Goal: Task Accomplishment & Management: Use online tool/utility

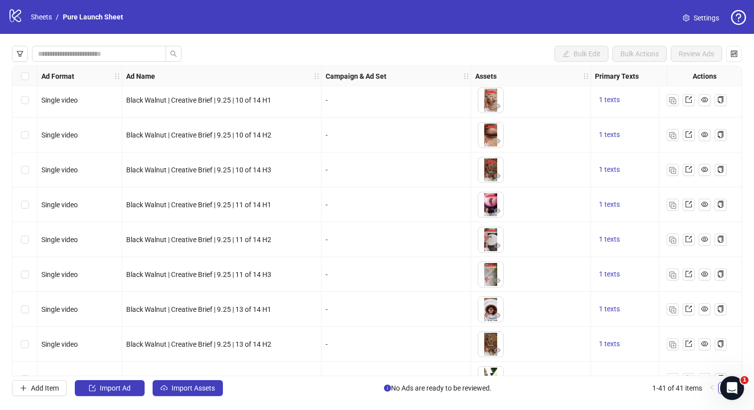
scroll to position [1145, 0]
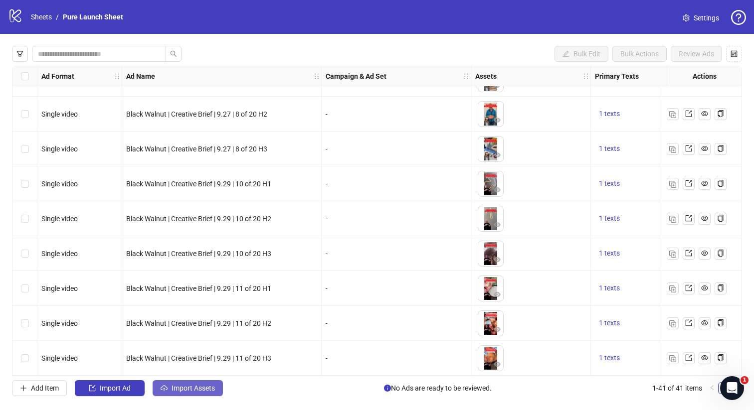
click at [175, 384] on span "Import Assets" at bounding box center [192, 388] width 43 height 8
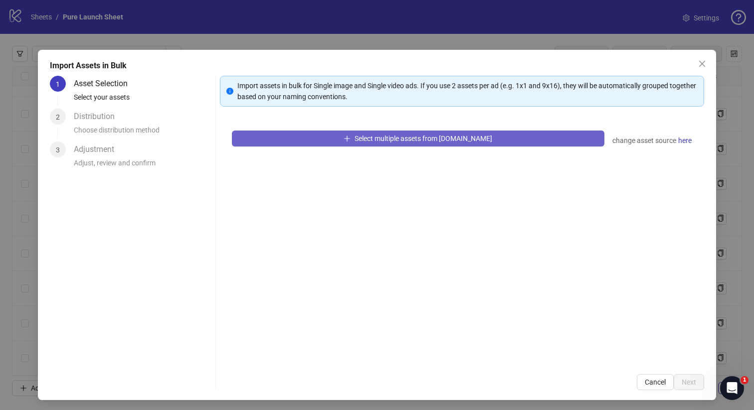
click at [350, 136] on icon "plus" at bounding box center [346, 138] width 7 height 7
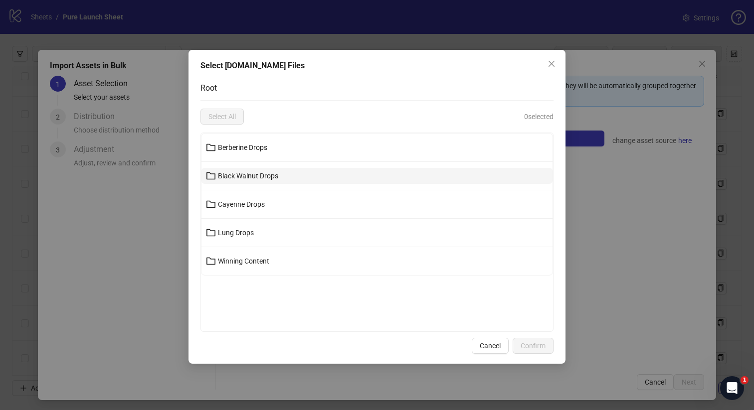
click at [307, 178] on button "Black Walnut Drops" at bounding box center [376, 176] width 351 height 16
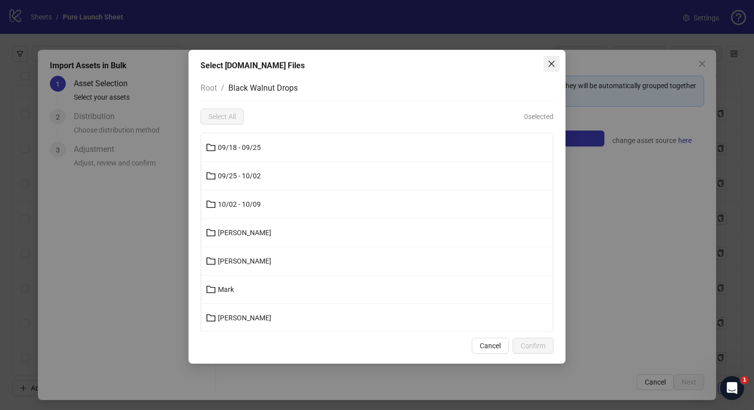
click at [559, 67] on div "Select Frame.io Files Root / Black Walnut Drops Select All 0 selected 09/18 - 0…" at bounding box center [376, 207] width 377 height 314
click at [548, 61] on icon "close" at bounding box center [551, 64] width 8 height 8
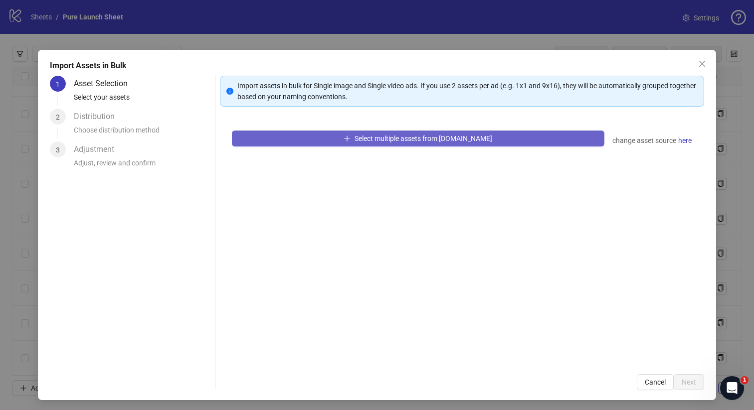
click at [395, 135] on span "Select multiple assets from Frame.io" at bounding box center [423, 139] width 138 height 8
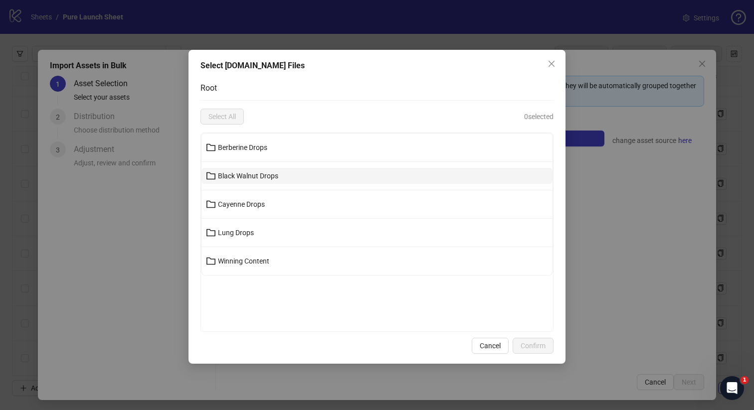
click at [245, 173] on span "Black Walnut Drops" at bounding box center [248, 176] width 60 height 8
click at [246, 172] on span "09/25 - 10/02" at bounding box center [239, 176] width 43 height 8
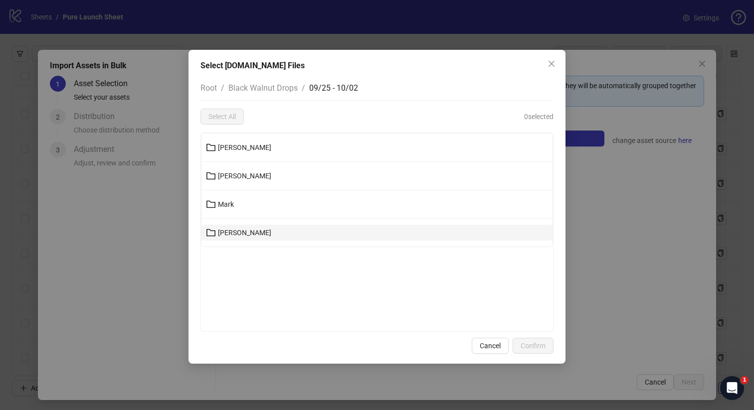
click at [234, 229] on button "Uriel" at bounding box center [376, 233] width 351 height 16
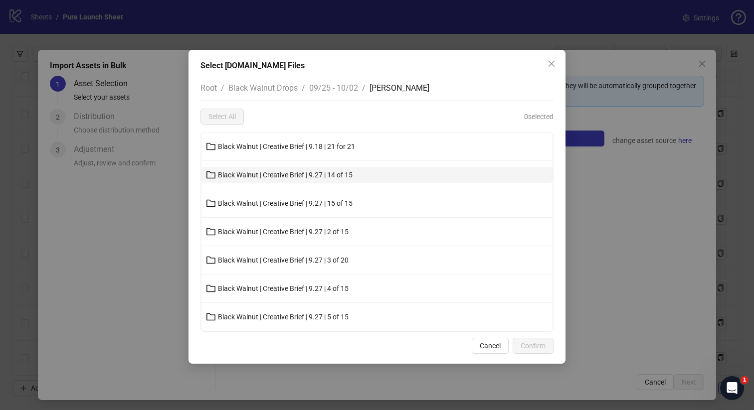
scroll to position [0, 0]
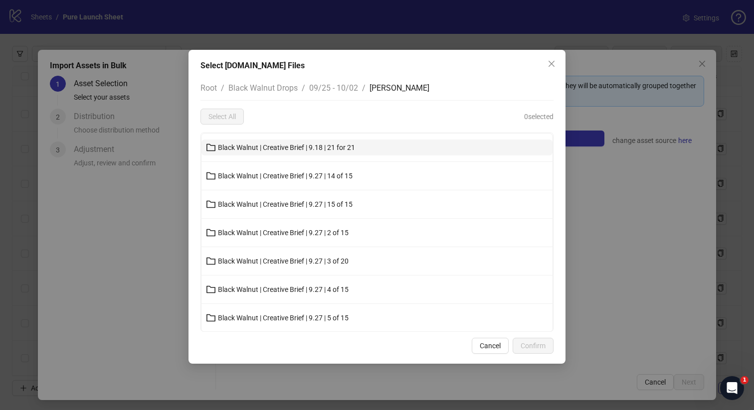
click at [321, 149] on span "Black Walnut | Creative Brief | 9.18 | 21 for 21" at bounding box center [286, 148] width 137 height 8
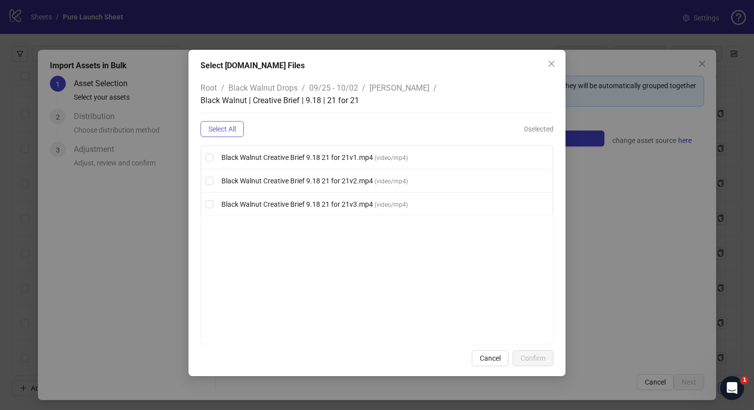
click at [219, 136] on button "Select All" at bounding box center [221, 129] width 43 height 16
click at [533, 357] on span "Confirm" at bounding box center [532, 358] width 25 height 8
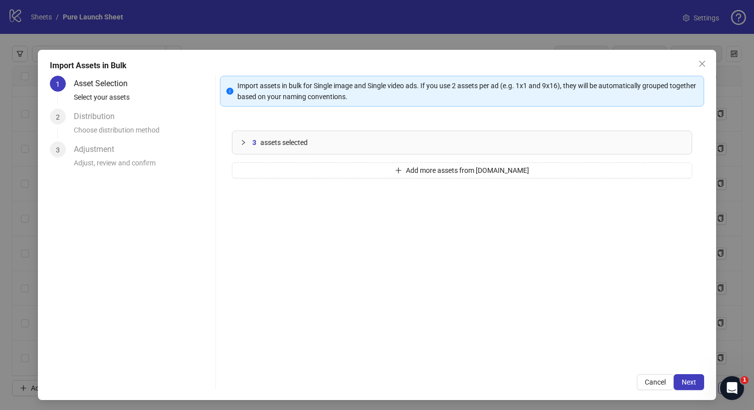
click at [363, 149] on div "3 assets selected" at bounding box center [462, 142] width 460 height 23
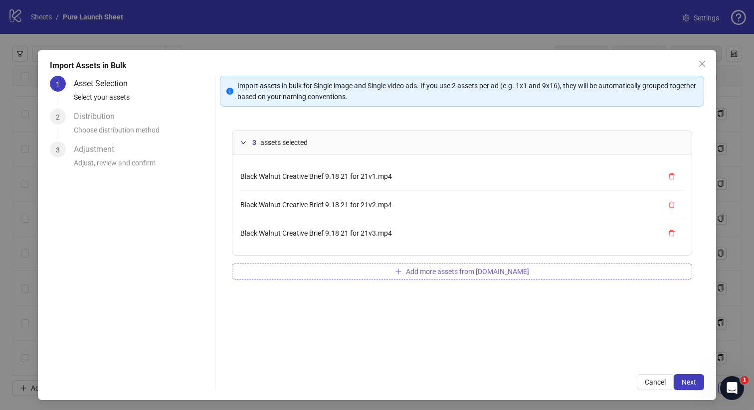
click at [350, 270] on button "Add more assets from Frame.io" at bounding box center [462, 272] width 461 height 16
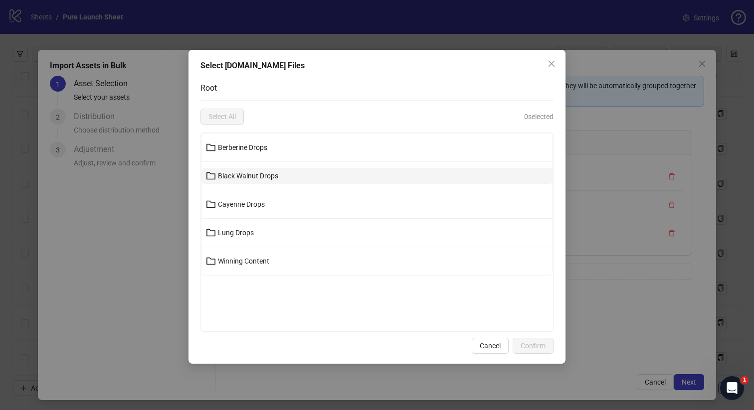
click at [295, 176] on button "Black Walnut Drops" at bounding box center [376, 176] width 351 height 16
click at [284, 174] on button "09/25 - 10/02" at bounding box center [376, 176] width 351 height 16
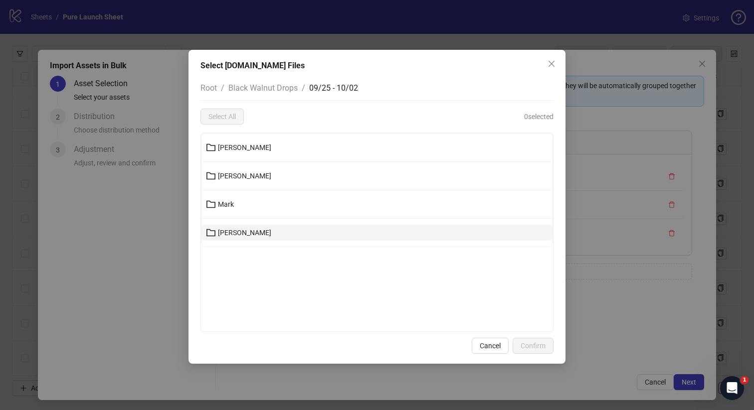
click at [240, 236] on button "Uriel" at bounding box center [376, 233] width 351 height 16
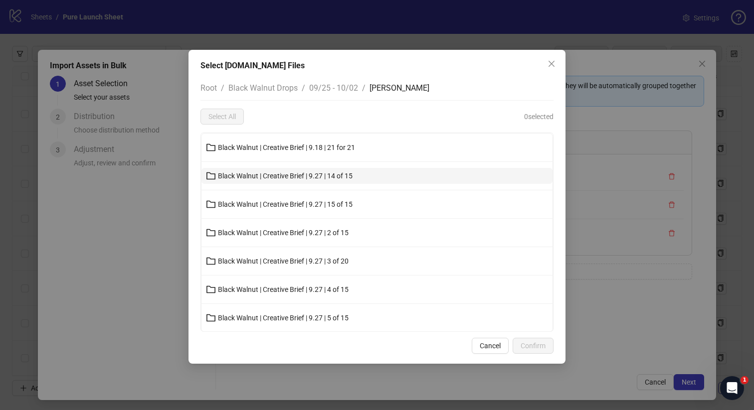
click at [312, 173] on span "Black Walnut | Creative Brief | 9.27 | 14 of 15" at bounding box center [285, 176] width 135 height 8
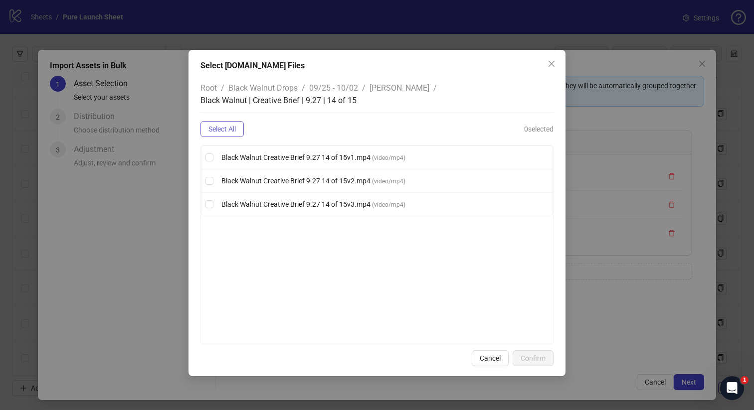
click at [229, 125] on span "Select All" at bounding box center [221, 129] width 27 height 8
click at [544, 354] on span "Confirm" at bounding box center [532, 358] width 25 height 8
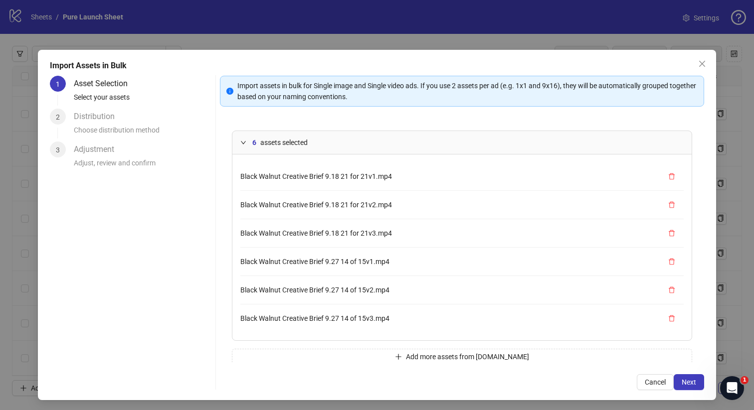
scroll to position [14, 0]
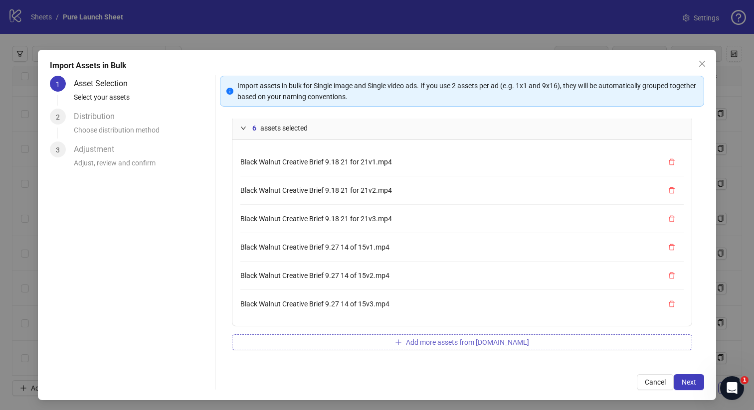
click at [357, 345] on button "Add more assets from Frame.io" at bounding box center [462, 342] width 461 height 16
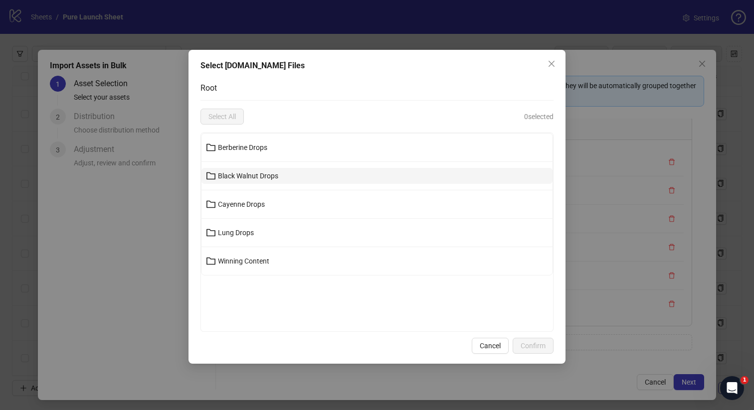
click at [248, 177] on span "Black Walnut Drops" at bounding box center [248, 176] width 60 height 8
click at [248, 177] on span "09/25 - 10/02" at bounding box center [239, 176] width 43 height 8
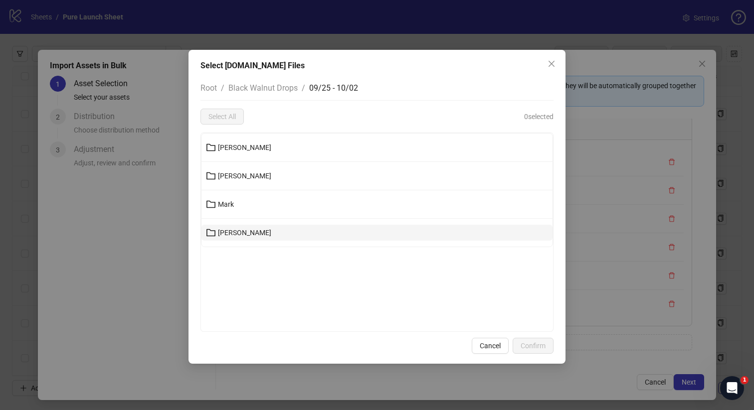
click at [229, 234] on span "Uriel" at bounding box center [244, 233] width 53 height 8
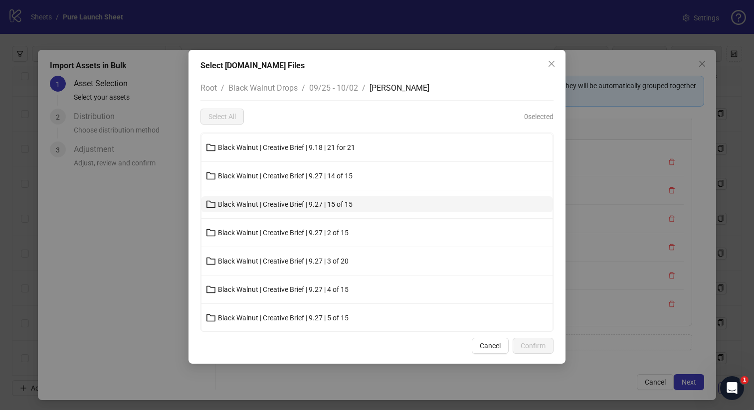
click at [307, 207] on span "Black Walnut | Creative Brief | 9.27 | 15 of 15" at bounding box center [285, 204] width 135 height 8
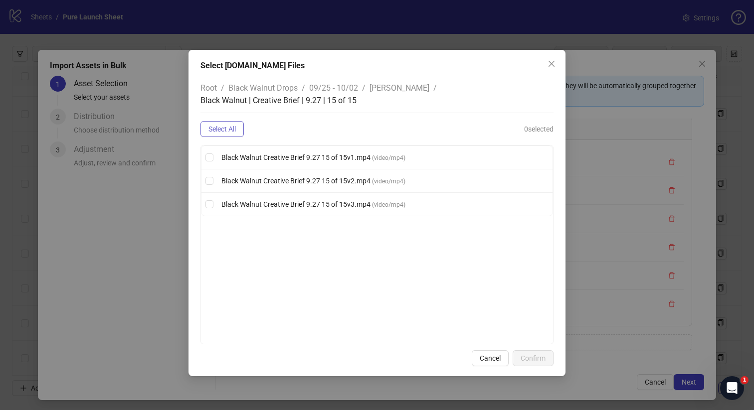
click at [223, 125] on span "Select All" at bounding box center [221, 129] width 27 height 8
click at [541, 350] on button "Confirm" at bounding box center [532, 358] width 41 height 16
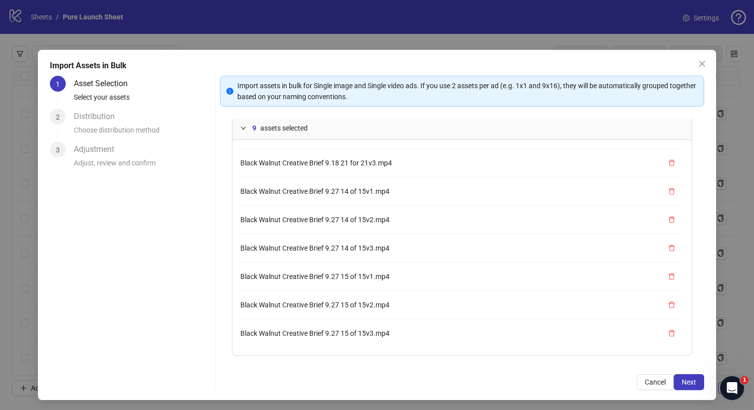
scroll to position [44, 0]
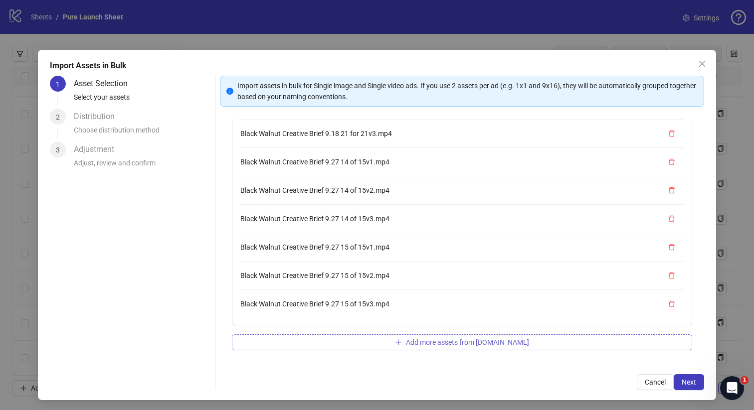
click at [344, 346] on button "Add more assets from Frame.io" at bounding box center [462, 342] width 461 height 16
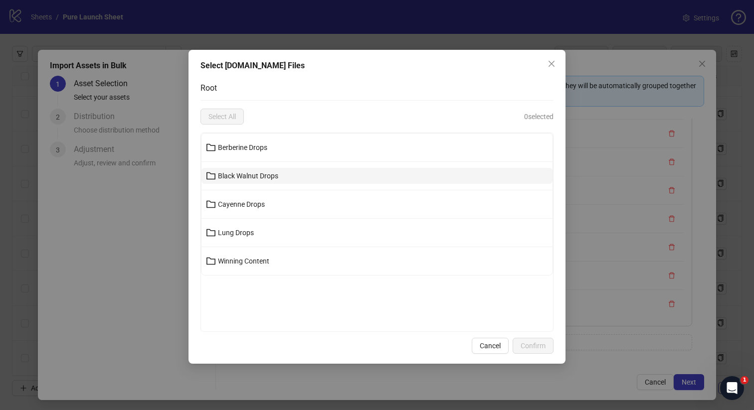
click at [242, 177] on span "Black Walnut Drops" at bounding box center [248, 176] width 60 height 8
click at [241, 175] on span "09/25 - 10/02" at bounding box center [239, 176] width 43 height 8
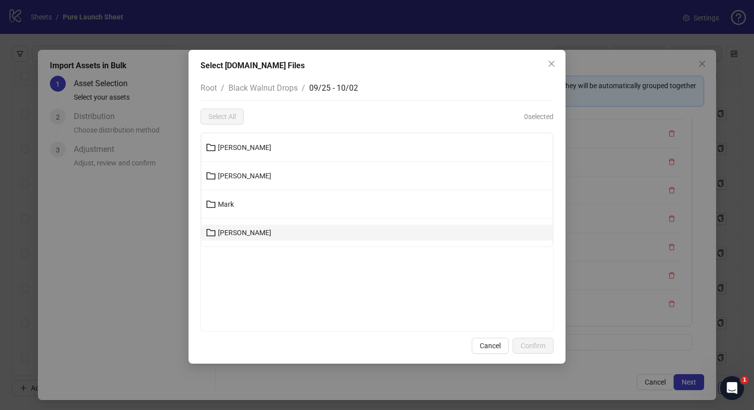
click at [229, 231] on span "Uriel" at bounding box center [244, 233] width 53 height 8
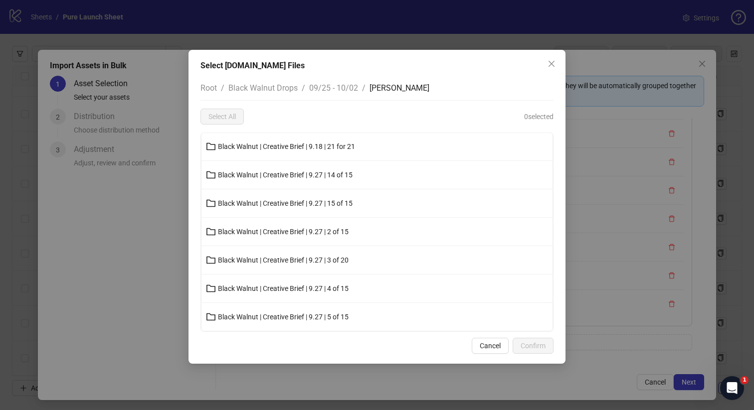
scroll to position [0, 0]
click at [481, 342] on span "Cancel" at bounding box center [489, 346] width 21 height 8
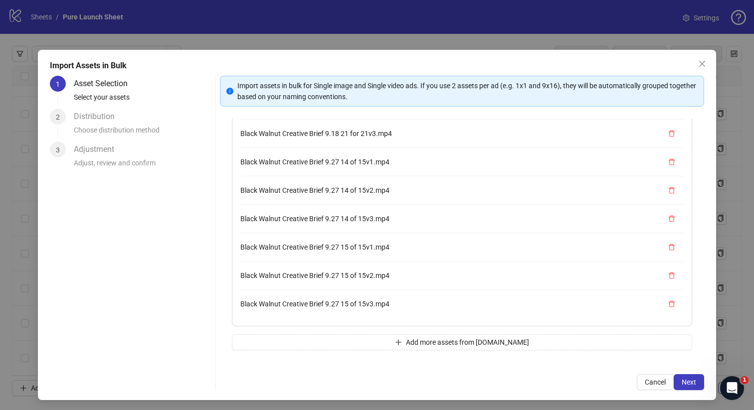
scroll to position [1, 0]
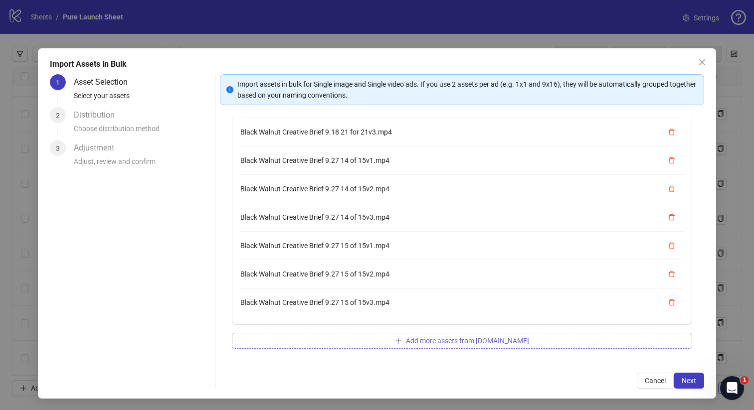
click at [364, 343] on button "Add more assets from Frame.io" at bounding box center [462, 341] width 461 height 16
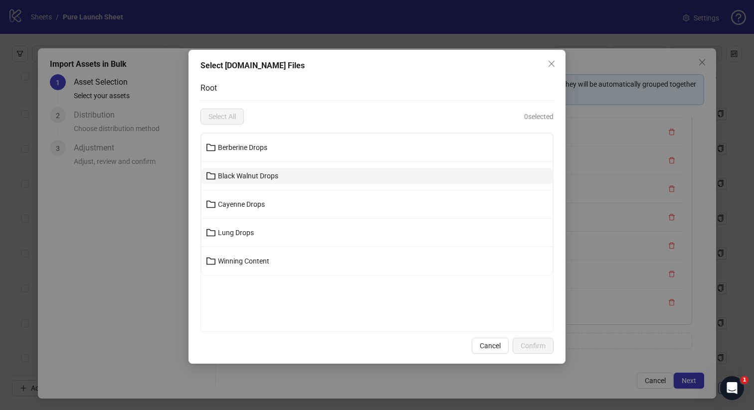
click at [318, 174] on button "Black Walnut Drops" at bounding box center [376, 176] width 351 height 16
click at [285, 177] on button "09/25 - 10/02" at bounding box center [376, 176] width 351 height 16
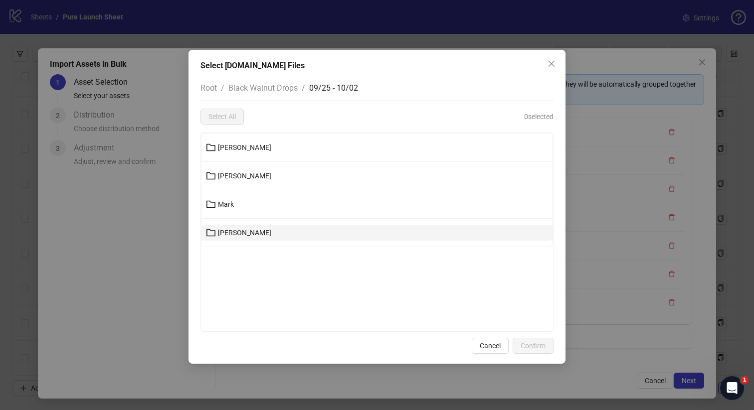
click at [227, 230] on span "Uriel" at bounding box center [244, 233] width 53 height 8
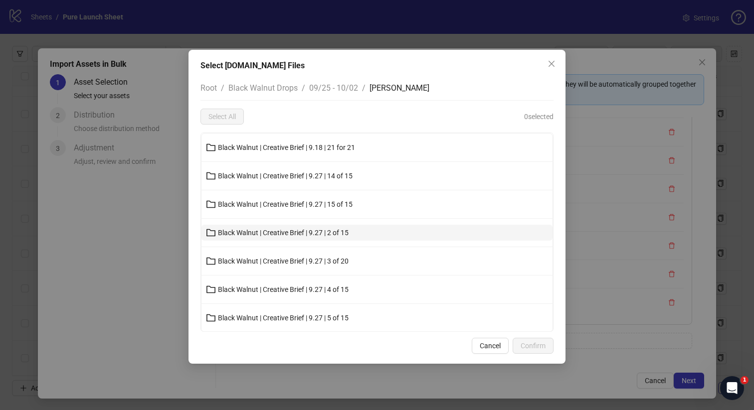
scroll to position [1, 0]
click at [265, 230] on span "Black Walnut | Creative Brief | 9.27 | 2 of 15" at bounding box center [283, 232] width 131 height 8
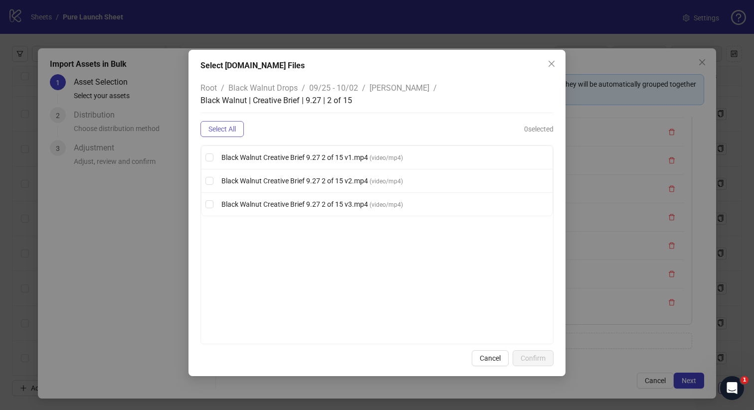
click at [234, 125] on span "Select All" at bounding box center [221, 129] width 27 height 8
click at [534, 354] on span "Confirm" at bounding box center [532, 358] width 25 height 8
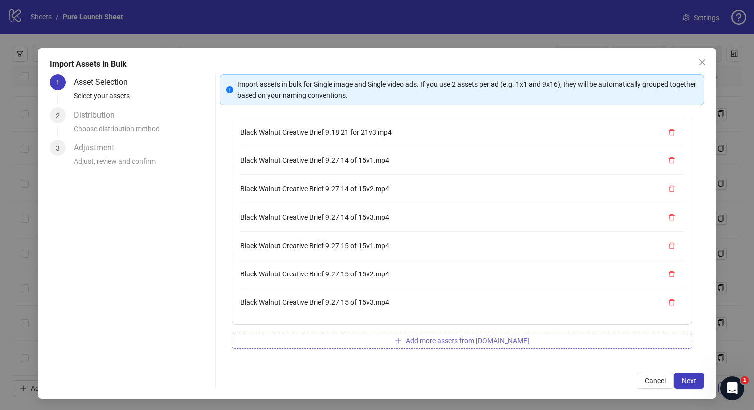
click at [339, 341] on button "Add more assets from Frame.io" at bounding box center [462, 341] width 461 height 16
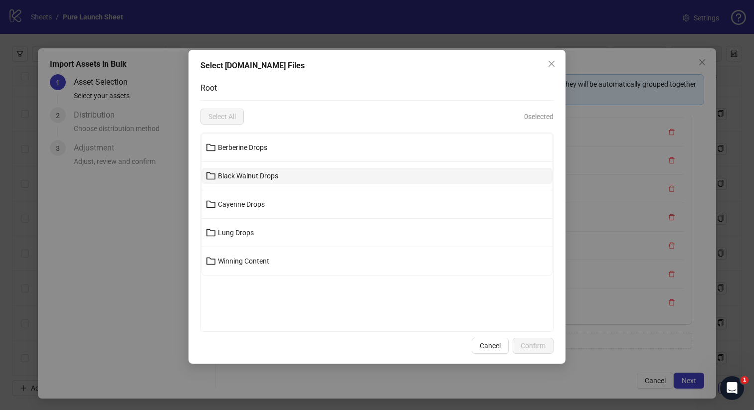
click at [313, 174] on button "Black Walnut Drops" at bounding box center [376, 176] width 351 height 16
click at [279, 181] on button "09/25 - 10/02" at bounding box center [376, 176] width 351 height 16
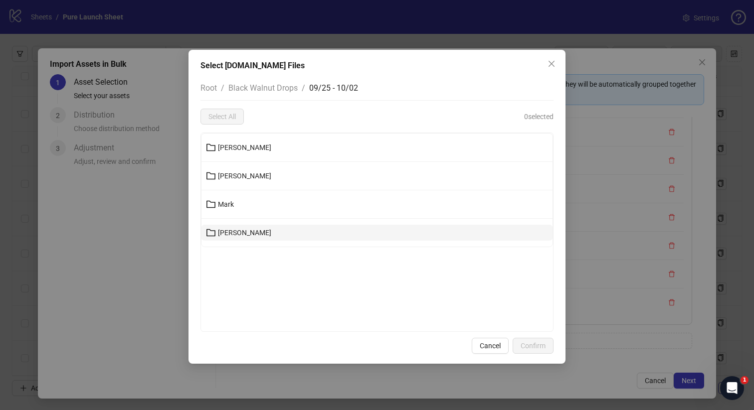
click at [244, 229] on button "Uriel" at bounding box center [376, 233] width 351 height 16
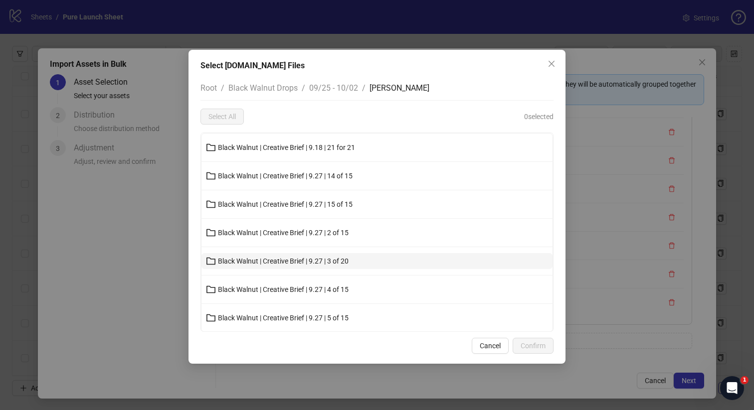
scroll to position [1, 0]
click at [255, 254] on button "Black Walnut | Creative Brief | 9.27 | 3 of 20" at bounding box center [376, 260] width 351 height 16
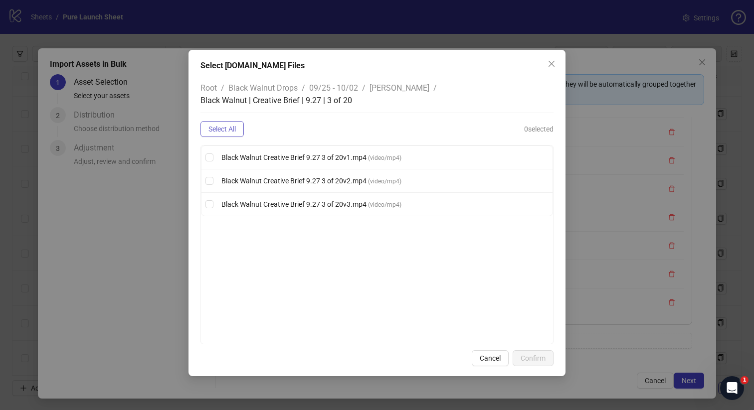
click at [231, 125] on span "Select All" at bounding box center [221, 129] width 27 height 8
click at [532, 354] on span "Confirm" at bounding box center [532, 358] width 25 height 8
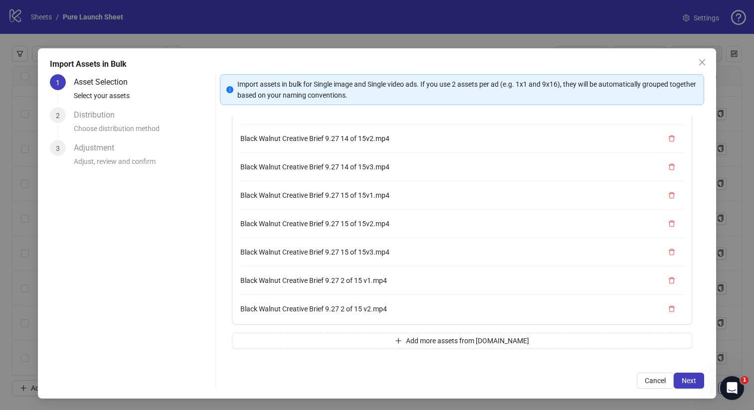
scroll to position [226, 0]
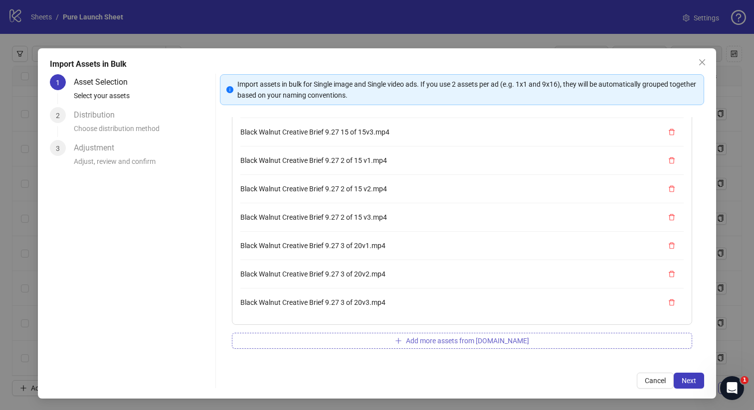
click at [357, 339] on button "Add more assets from Frame.io" at bounding box center [462, 341] width 461 height 16
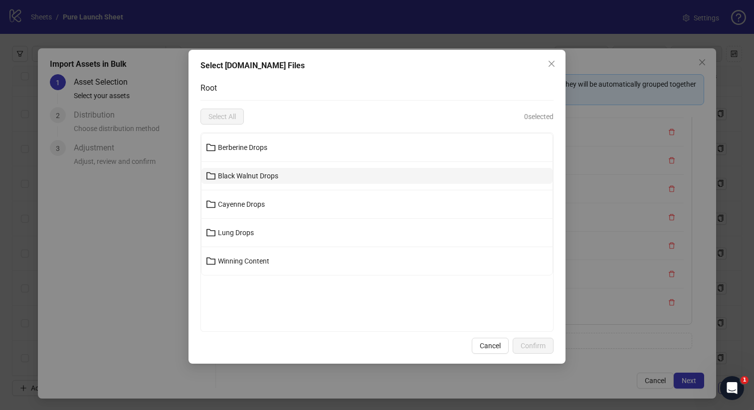
click at [324, 178] on button "Black Walnut Drops" at bounding box center [376, 176] width 351 height 16
click at [277, 176] on button "09/25 - 10/02" at bounding box center [376, 176] width 351 height 16
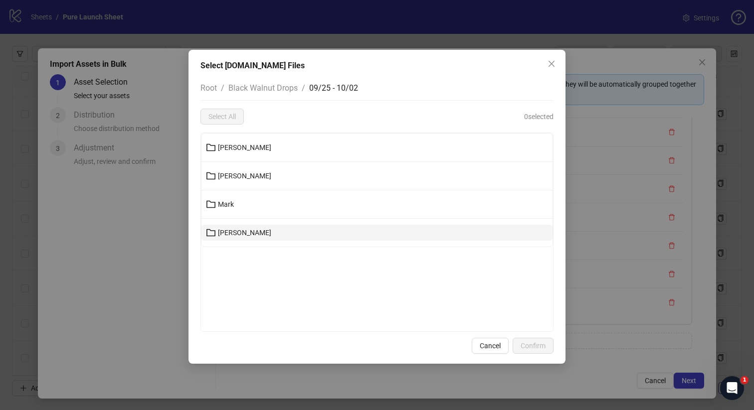
click at [249, 235] on button "Uriel" at bounding box center [376, 233] width 351 height 16
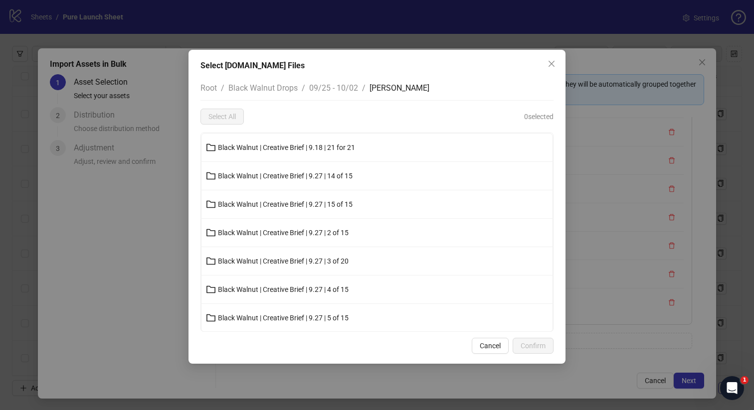
scroll to position [1, 0]
click at [275, 289] on span "Black Walnut | Creative Brief | 9.27 | 4 of 15" at bounding box center [283, 289] width 131 height 8
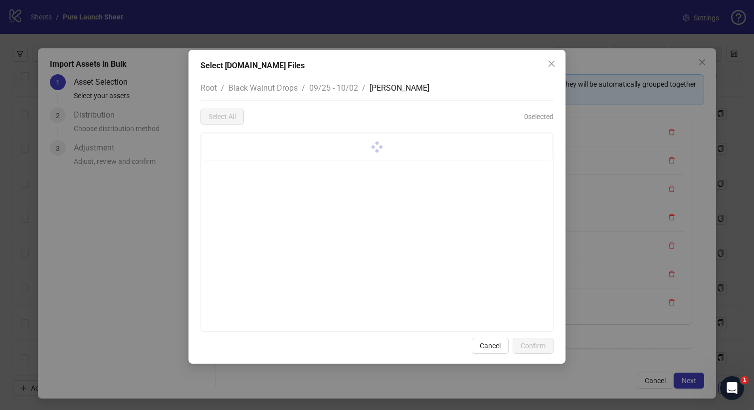
scroll to position [0, 0]
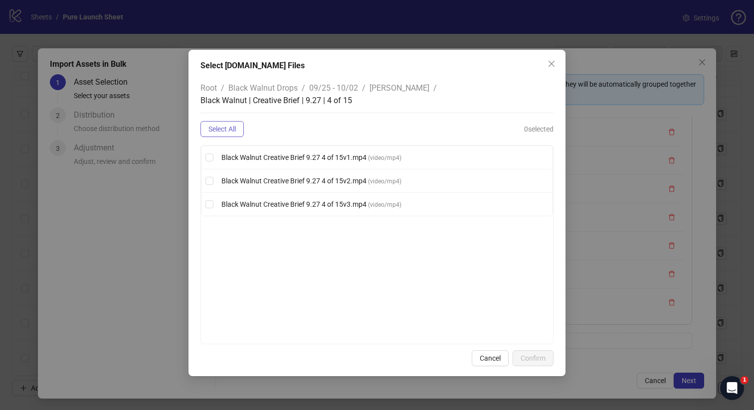
click at [230, 125] on span "Select All" at bounding box center [221, 129] width 27 height 8
click at [539, 352] on button "Confirm" at bounding box center [532, 358] width 41 height 16
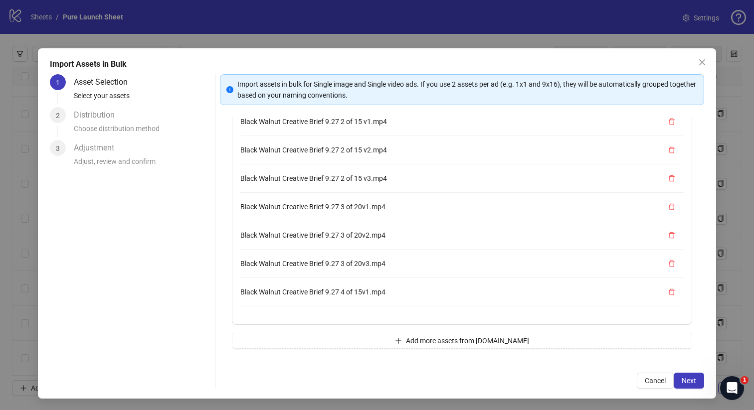
scroll to position [312, 0]
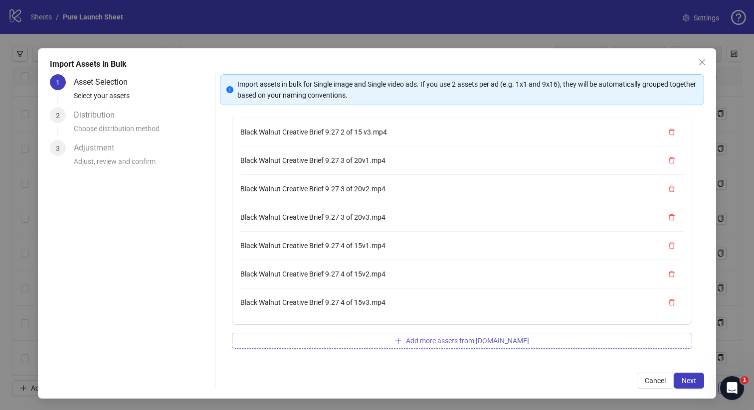
click at [375, 338] on button "Add more assets from Frame.io" at bounding box center [462, 341] width 461 height 16
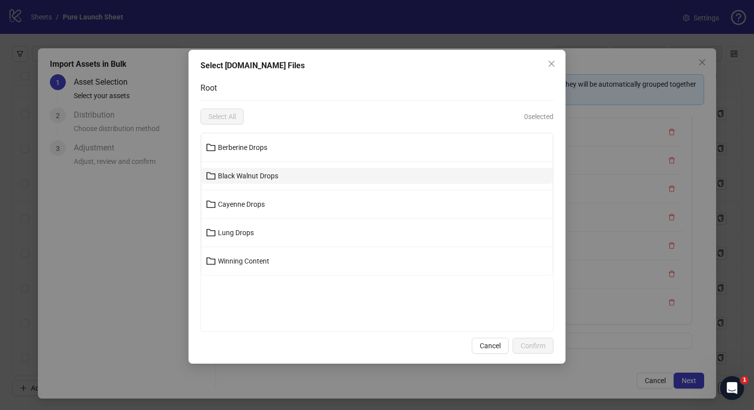
click at [316, 170] on button "Black Walnut Drops" at bounding box center [376, 176] width 351 height 16
click at [285, 176] on button "09/25 - 10/02" at bounding box center [376, 176] width 351 height 16
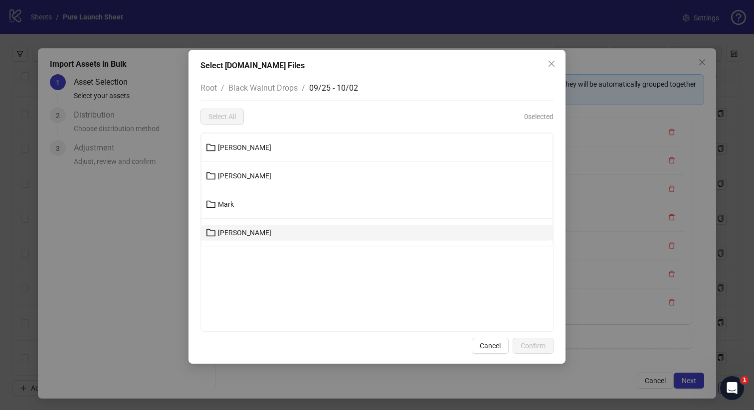
click at [241, 236] on button "Uriel" at bounding box center [376, 233] width 351 height 16
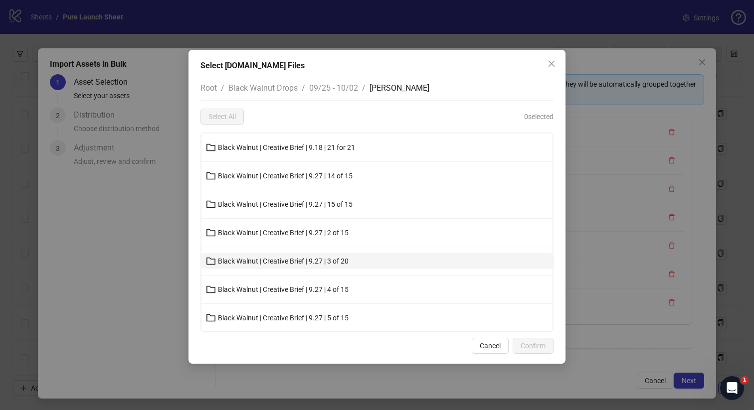
scroll to position [1, 0]
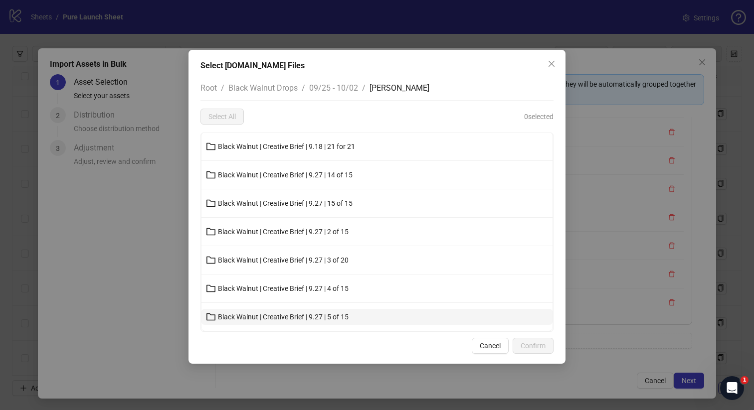
click at [272, 320] on span "Black Walnut | Creative Brief | 9.27 | 5 of 15" at bounding box center [283, 317] width 131 height 8
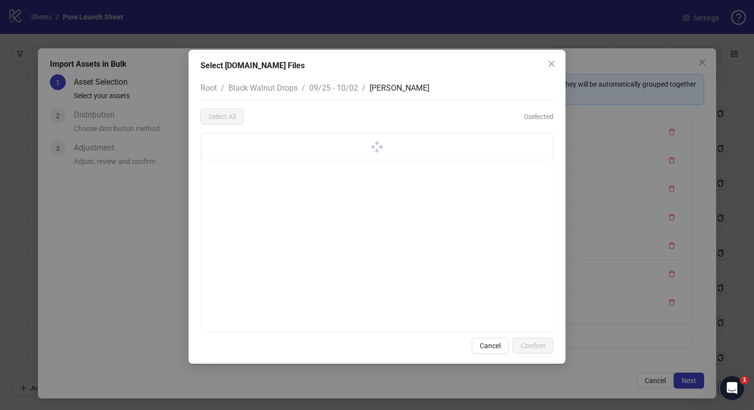
scroll to position [0, 0]
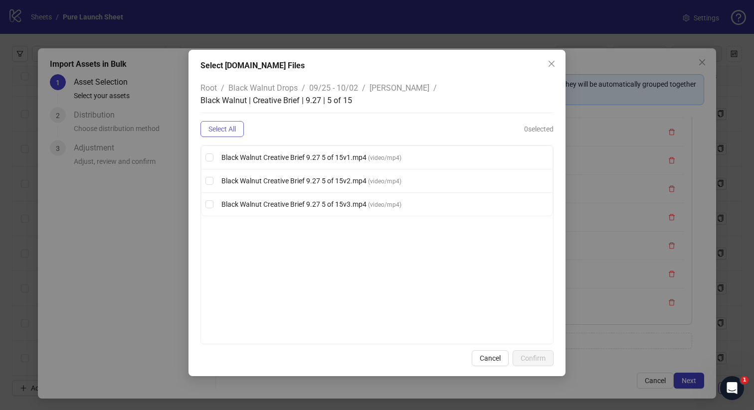
click at [210, 121] on button "Select All" at bounding box center [221, 129] width 43 height 16
click at [534, 354] on span "Confirm" at bounding box center [532, 358] width 25 height 8
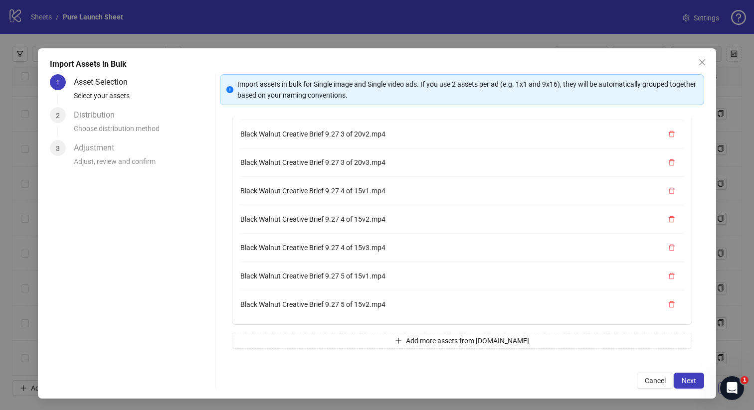
scroll to position [397, 0]
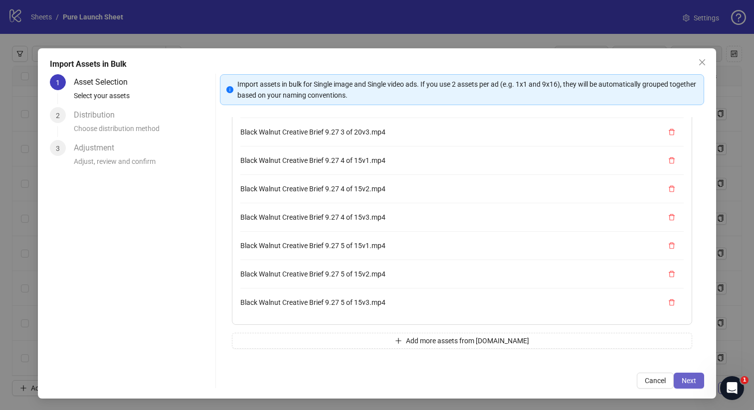
click at [683, 381] on span "Next" at bounding box center [688, 381] width 14 height 8
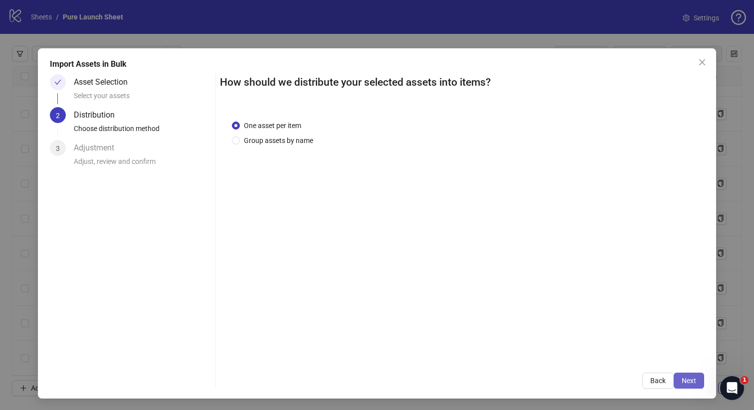
click at [680, 376] on button "Next" at bounding box center [688, 381] width 30 height 16
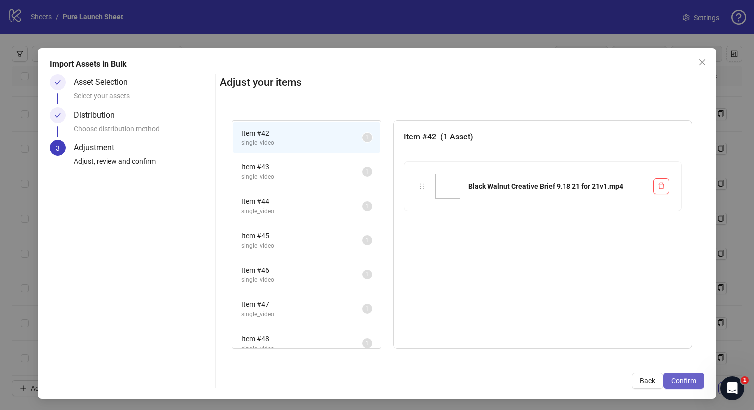
click at [685, 377] on span "Confirm" at bounding box center [683, 381] width 25 height 8
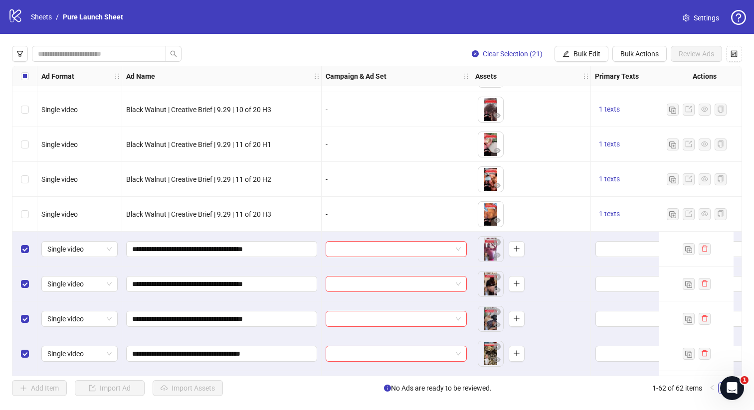
scroll to position [1295, 0]
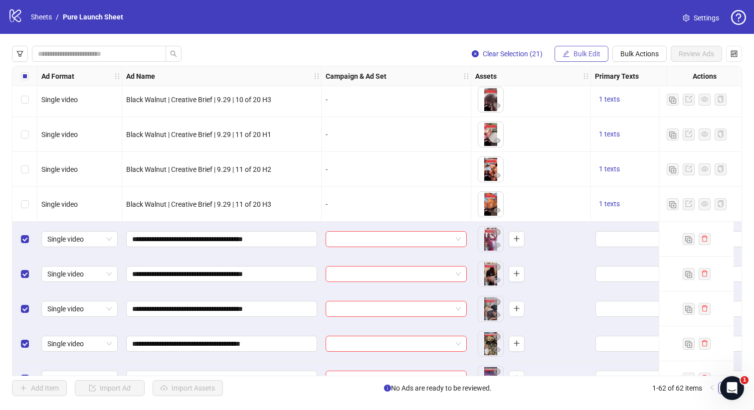
click at [579, 57] on span "Bulk Edit" at bounding box center [586, 54] width 27 height 8
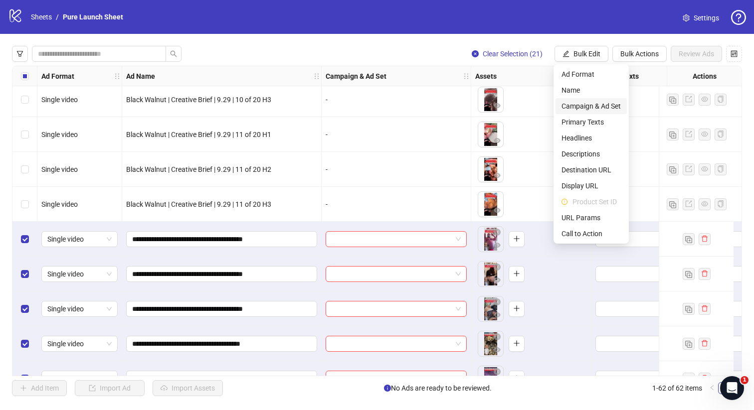
click at [586, 105] on span "Campaign & Ad Set" at bounding box center [590, 106] width 59 height 11
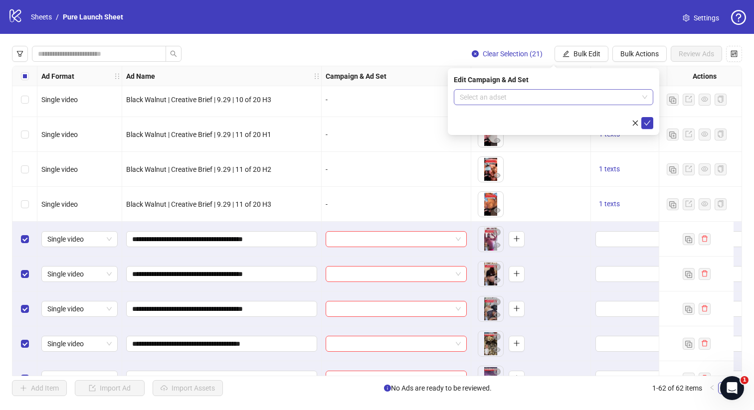
click at [572, 101] on input "search" at bounding box center [549, 97] width 178 height 15
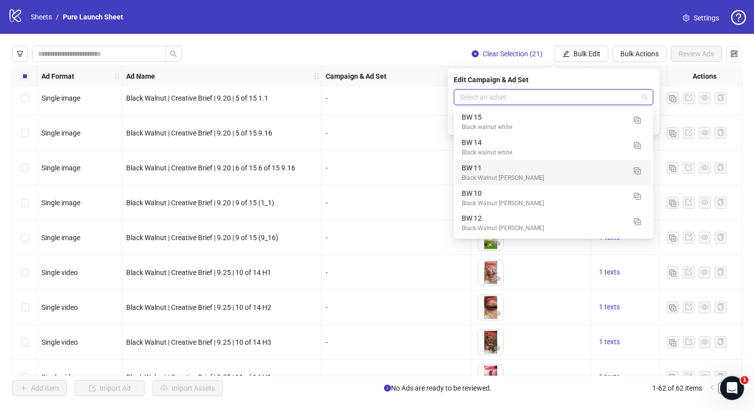
scroll to position [398, 0]
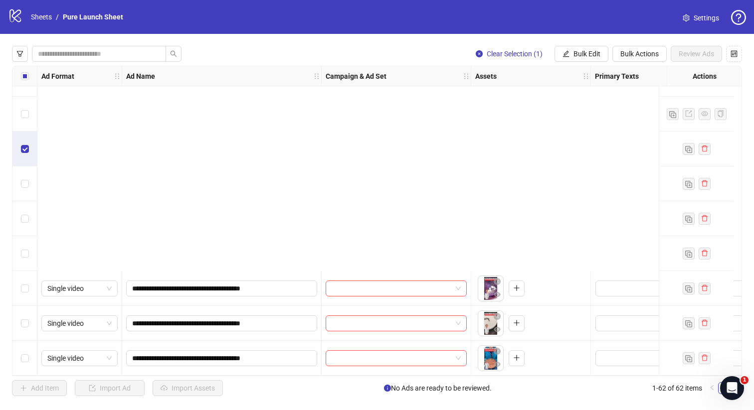
scroll to position [1878, 0]
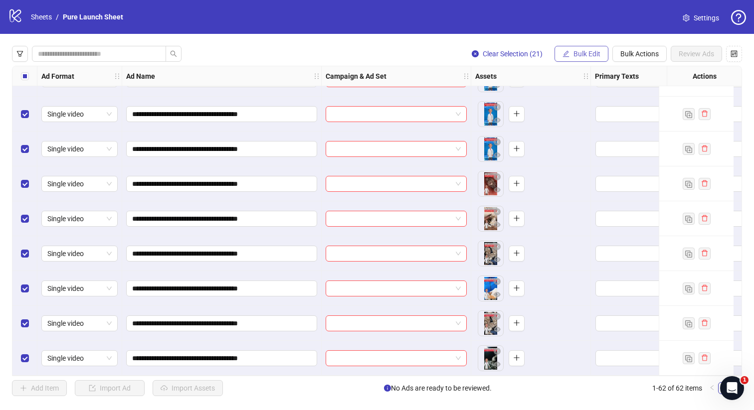
click at [583, 51] on span "Bulk Edit" at bounding box center [586, 54] width 27 height 8
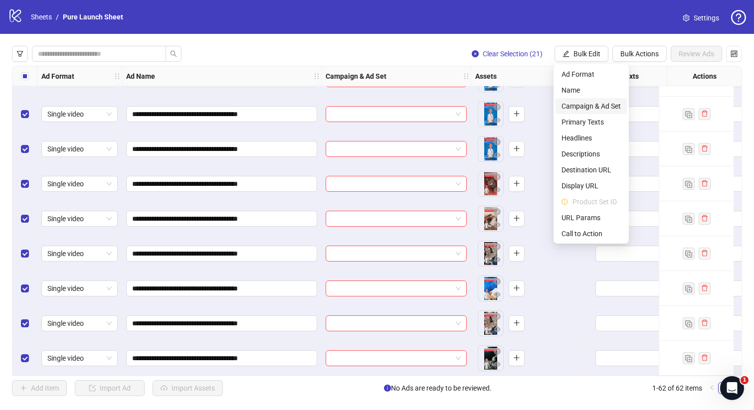
click at [585, 107] on span "Campaign & Ad Set" at bounding box center [590, 106] width 59 height 11
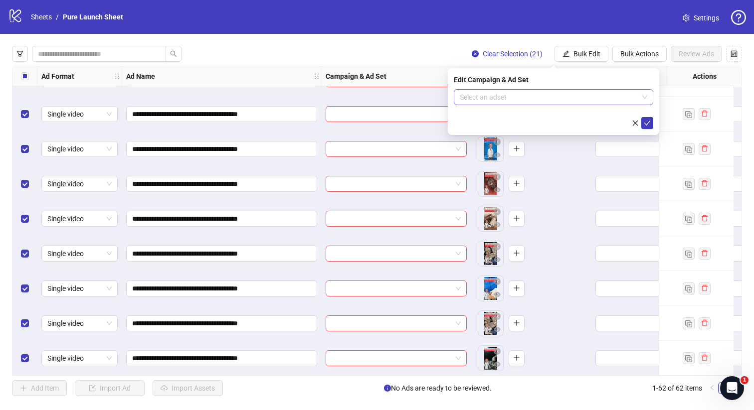
click at [565, 99] on input "search" at bounding box center [549, 97] width 178 height 15
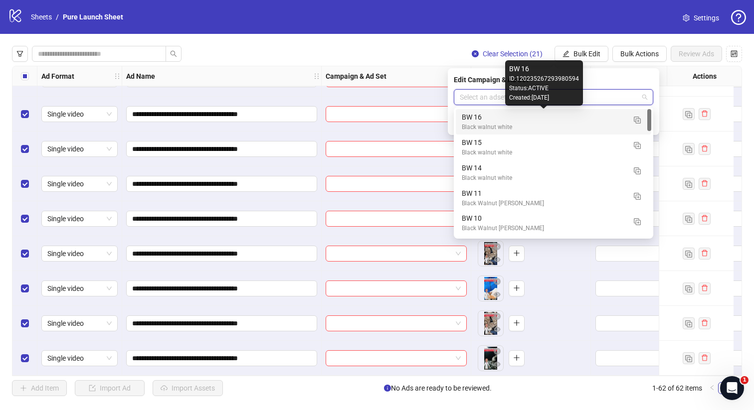
click at [544, 118] on div "BW 16" at bounding box center [543, 117] width 163 height 11
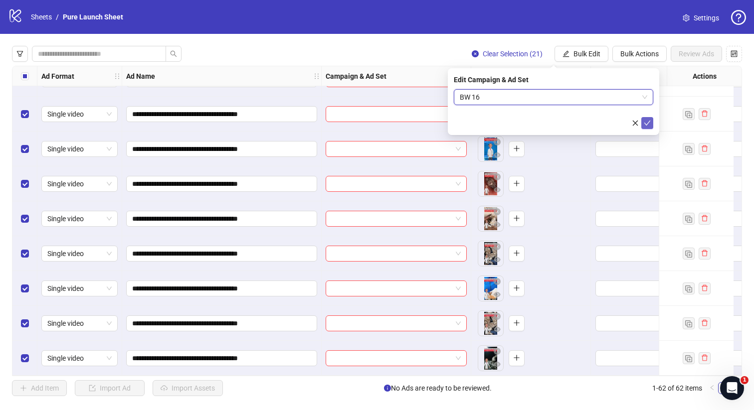
click at [644, 122] on icon "check" at bounding box center [646, 123] width 7 height 7
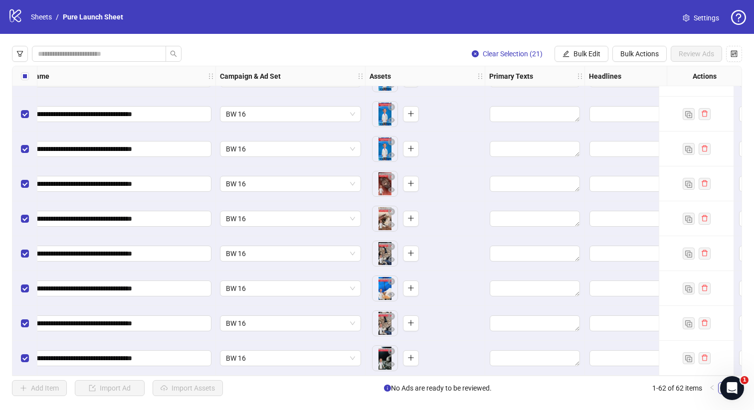
scroll to position [1878, 122]
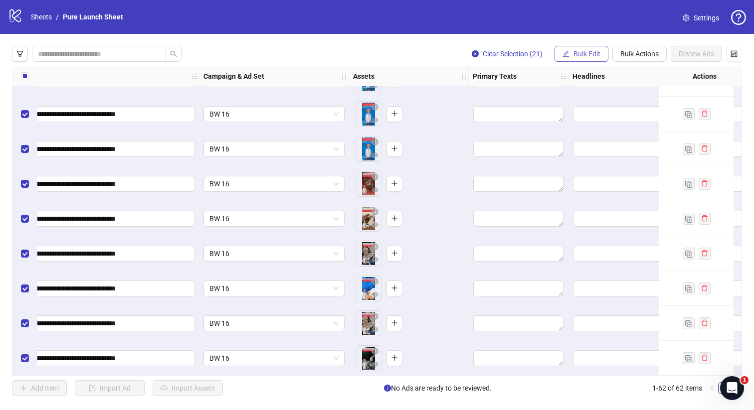
click at [588, 57] on span "Bulk Edit" at bounding box center [586, 54] width 27 height 8
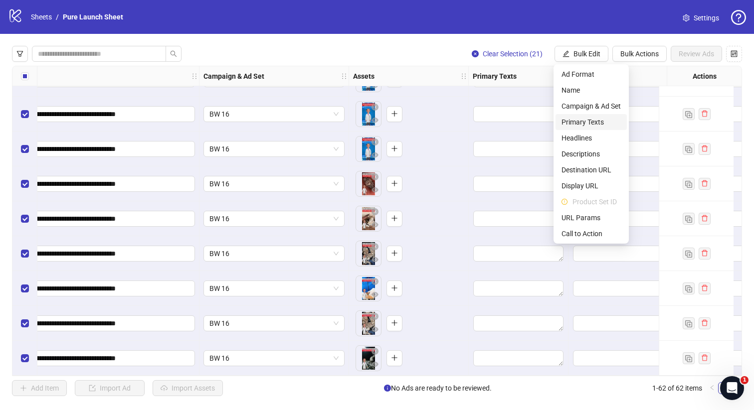
click at [580, 121] on span "Primary Texts" at bounding box center [590, 122] width 59 height 11
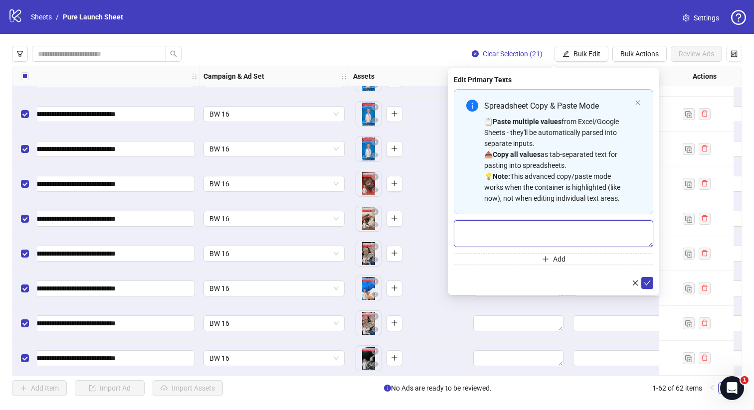
click at [521, 236] on textarea "Multi-text input container - paste or copy values" at bounding box center [553, 233] width 199 height 27
paste textarea "**********"
type textarea "**********"
click at [501, 228] on textarea "**********" at bounding box center [553, 233] width 199 height 27
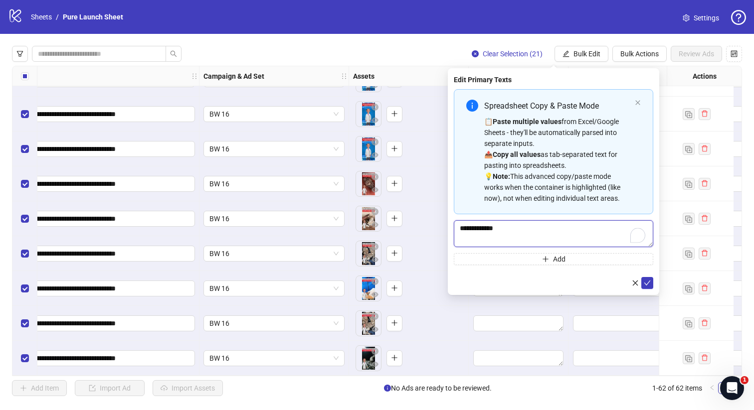
click at [501, 228] on textarea "**********" at bounding box center [553, 233] width 199 height 27
click at [636, 282] on icon "close" at bounding box center [635, 282] width 5 height 5
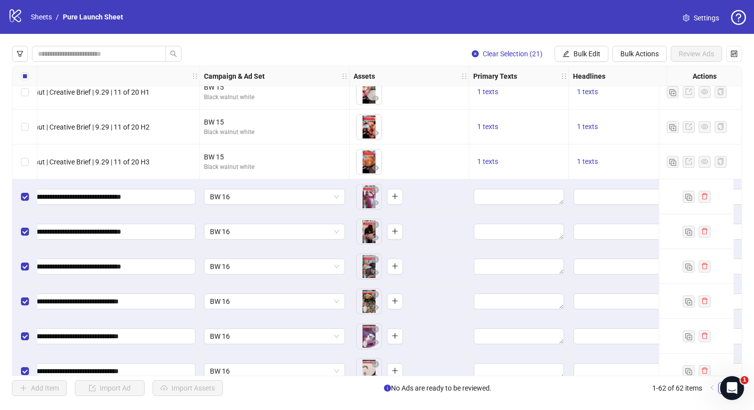
scroll to position [1248, 122]
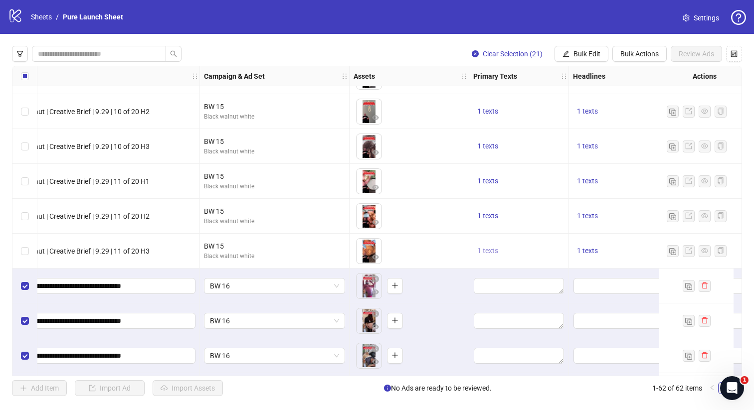
click at [489, 254] on span "1 texts" at bounding box center [487, 251] width 21 height 8
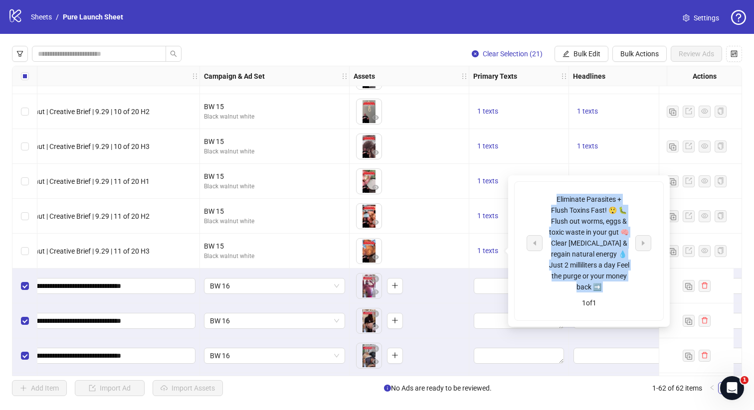
drag, startPoint x: 555, startPoint y: 197, endPoint x: 636, endPoint y: 294, distance: 126.7
click at [636, 294] on div "Eliminate Parasites + Flush Toxins Fast! 😲 🐛 Flush out worms, eggs & toxic wast…" at bounding box center [588, 251] width 149 height 139
copy div "Eliminate Parasites + Flush Toxins Fast! 😲 🐛 Flush out worms, eggs & toxic wast…"
click at [576, 56] on span "Bulk Edit" at bounding box center [586, 54] width 27 height 8
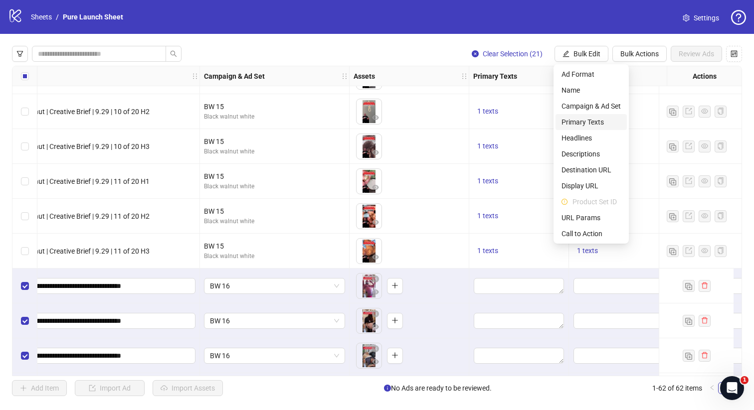
click at [575, 118] on span "Primary Texts" at bounding box center [590, 122] width 59 height 11
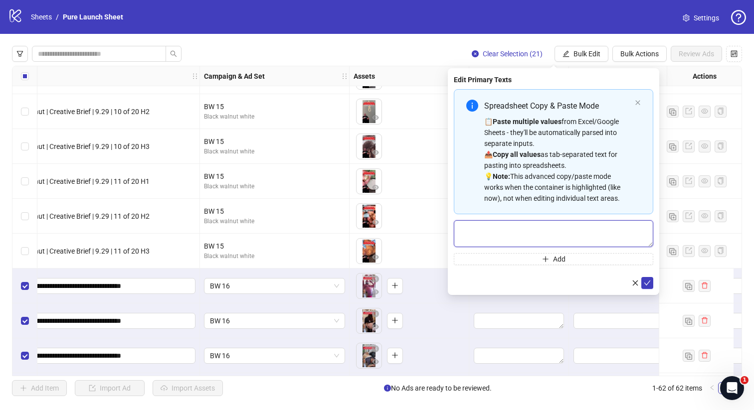
click at [522, 228] on textarea "Multi-text input container - paste or copy values" at bounding box center [553, 233] width 199 height 27
paste textarea "**********"
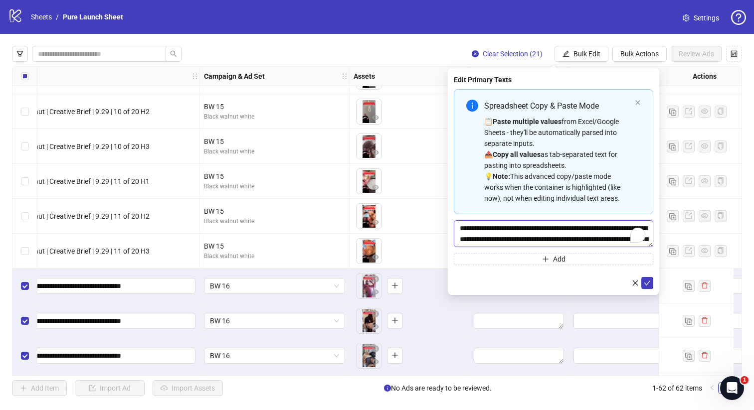
scroll to position [29, 0]
type textarea "**********"
click at [645, 285] on icon "check" at bounding box center [646, 283] width 7 height 7
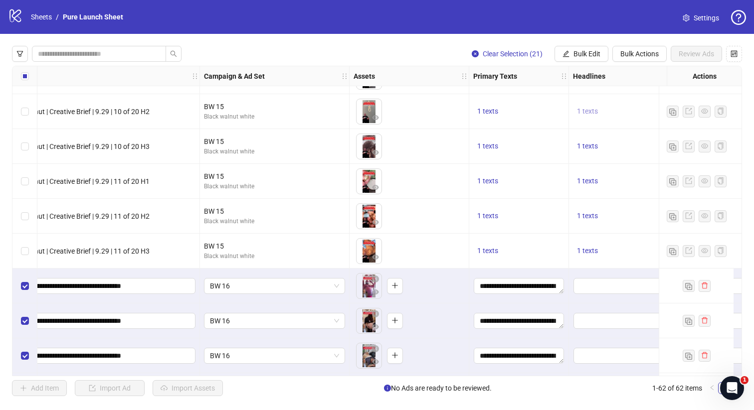
click at [591, 109] on span "1 texts" at bounding box center [587, 111] width 21 height 8
click at [484, 99] on div "Unlock Your Body's Fullest Potential" at bounding box center [486, 104] width 83 height 22
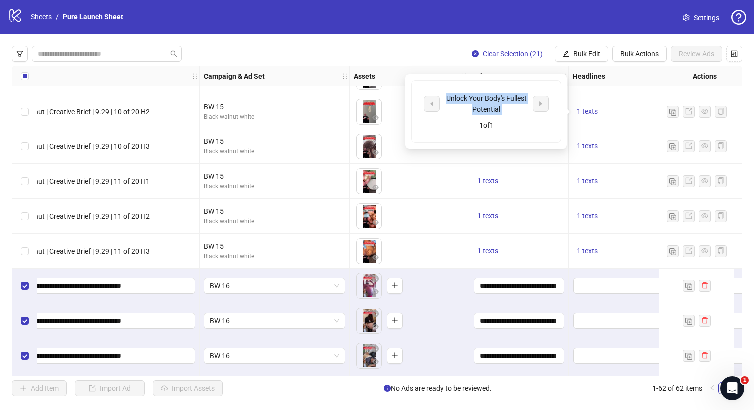
click at [484, 99] on div "Unlock Your Body's Fullest Potential" at bounding box center [486, 104] width 83 height 22
copy div "Unlock Your Body's Fullest Potential"
click at [583, 53] on span "Bulk Edit" at bounding box center [586, 54] width 27 height 8
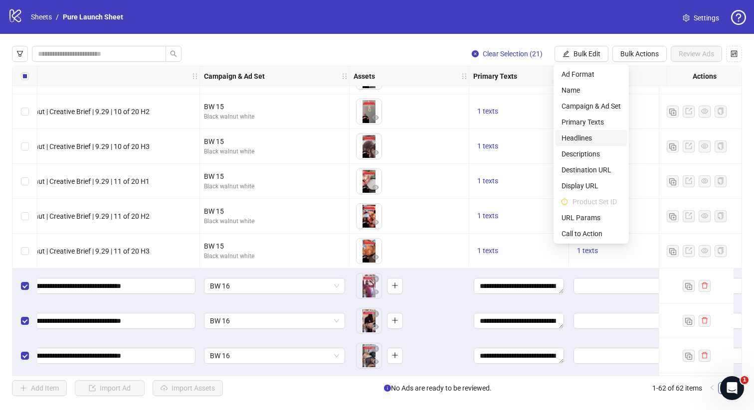
click at [583, 137] on span "Headlines" at bounding box center [590, 138] width 59 height 11
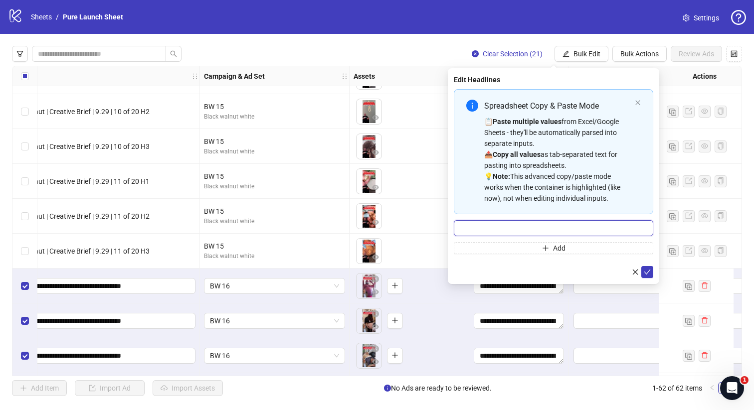
click at [556, 223] on input "Multi-input container - paste or copy values" at bounding box center [553, 228] width 199 height 16
paste input "**********"
type input "**********"
click at [646, 272] on icon "check" at bounding box center [646, 272] width 7 height 7
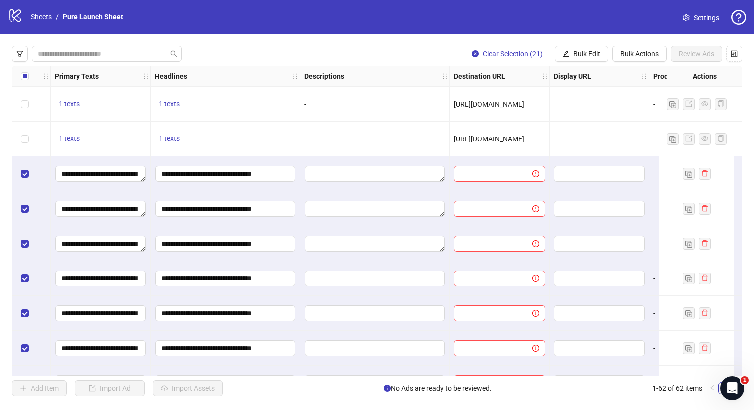
scroll to position [1360, 559]
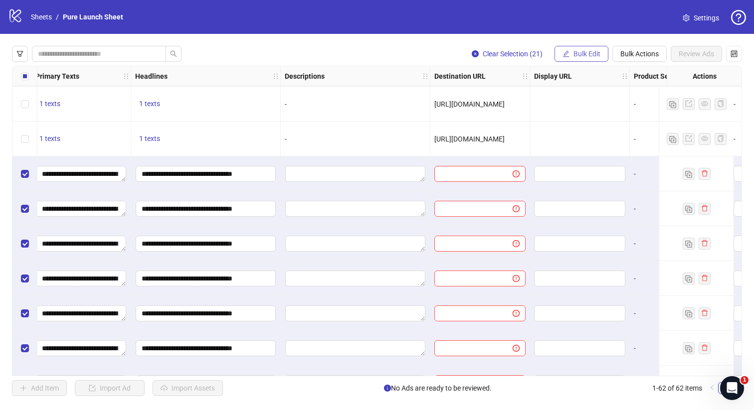
click at [577, 54] on span "Bulk Edit" at bounding box center [586, 54] width 27 height 8
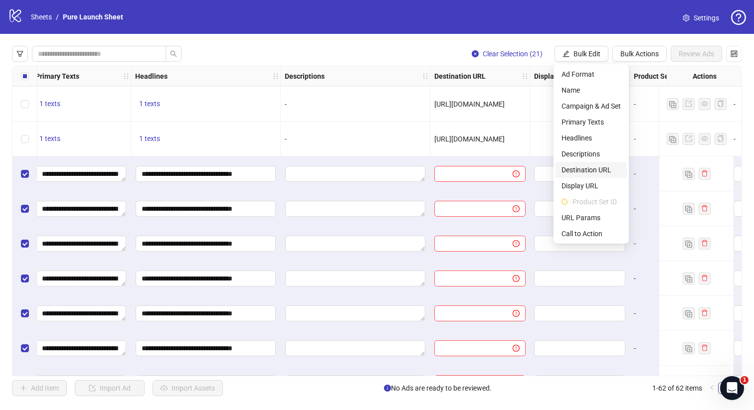
click at [582, 166] on span "Destination URL" at bounding box center [590, 169] width 59 height 11
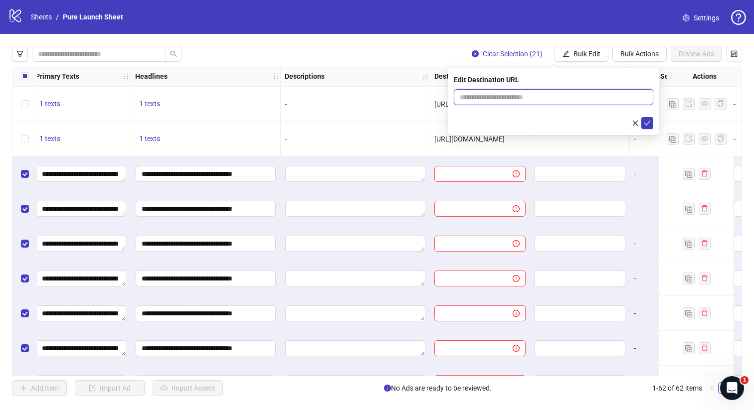
click at [545, 101] on input "text" at bounding box center [549, 97] width 179 height 11
paste input "**********"
type input "**********"
click at [644, 123] on icon "check" at bounding box center [647, 123] width 6 height 5
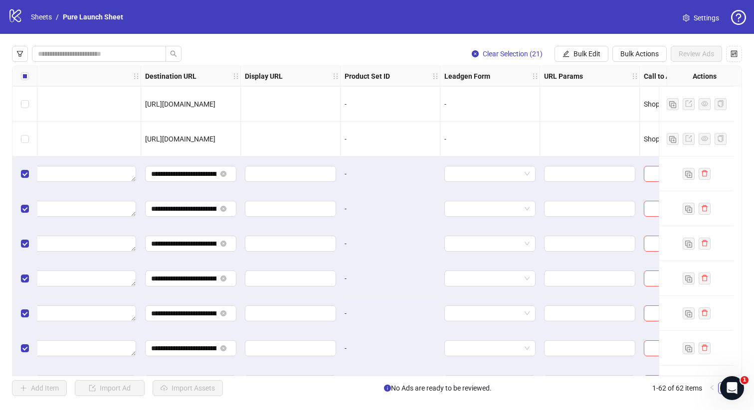
scroll to position [1360, 909]
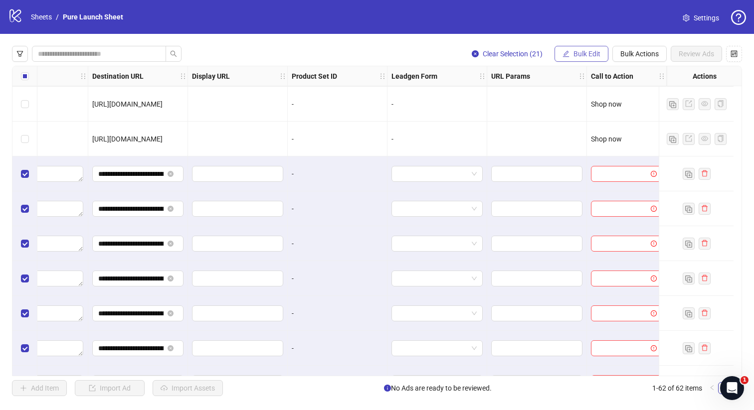
click at [595, 53] on span "Bulk Edit" at bounding box center [586, 54] width 27 height 8
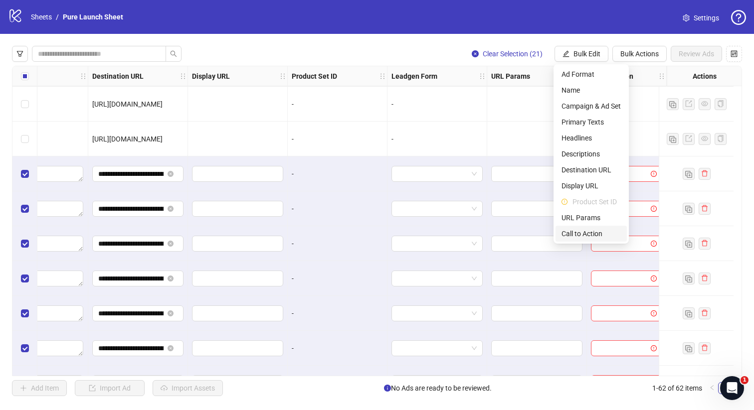
click at [583, 232] on span "Call to Action" at bounding box center [590, 233] width 59 height 11
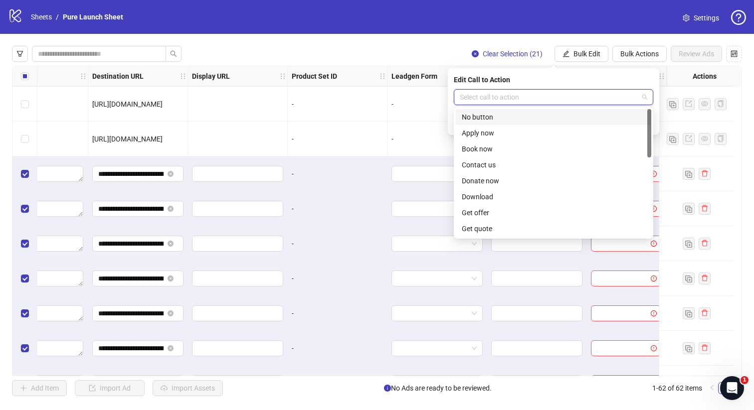
click at [590, 97] on input "search" at bounding box center [549, 97] width 178 height 15
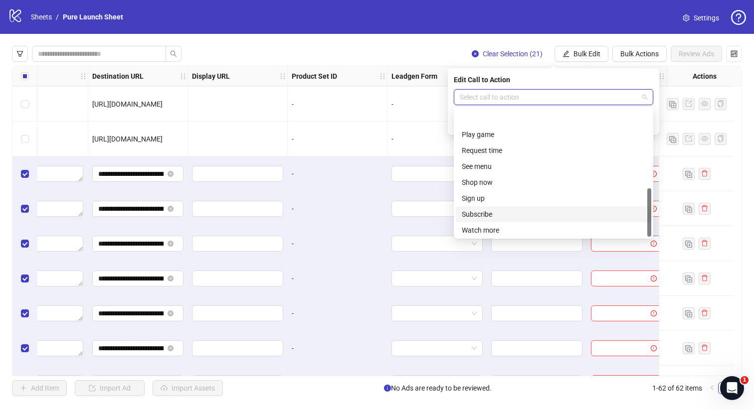
scroll to position [207, 0]
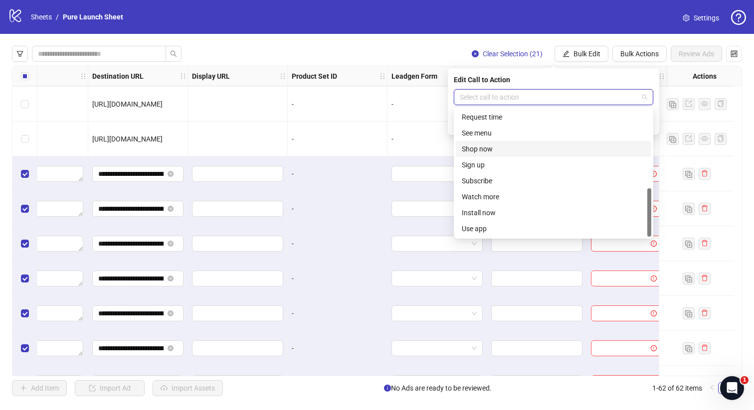
click at [536, 148] on div "Shop now" at bounding box center [553, 149] width 183 height 11
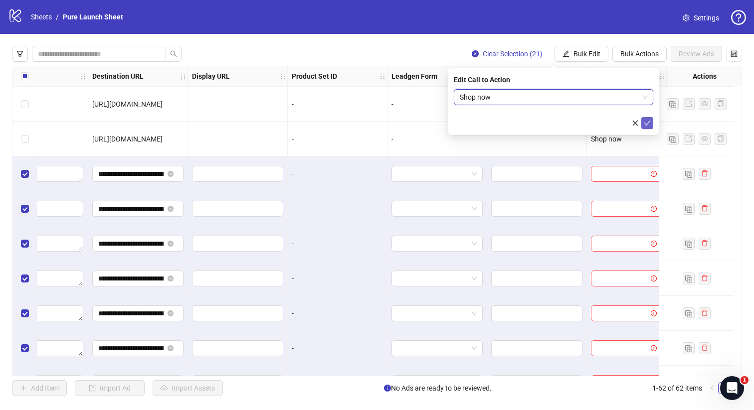
click at [646, 119] on span "submit" at bounding box center [646, 123] width 7 height 8
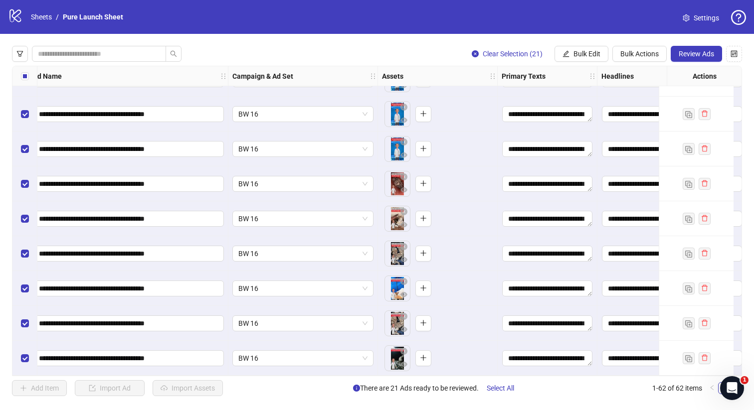
scroll to position [1878, 0]
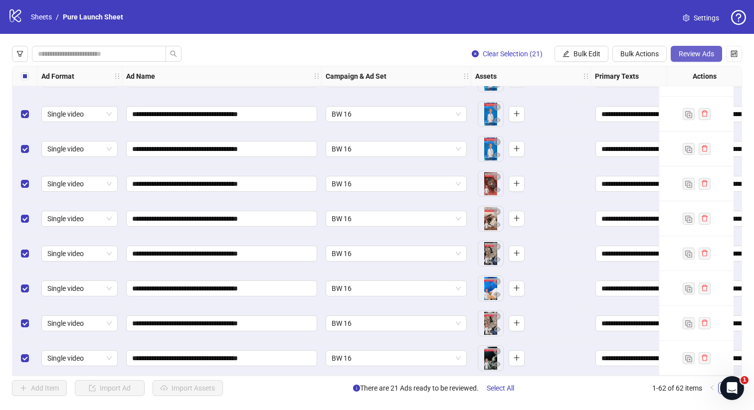
click at [703, 57] on span "Review Ads" at bounding box center [695, 54] width 35 height 8
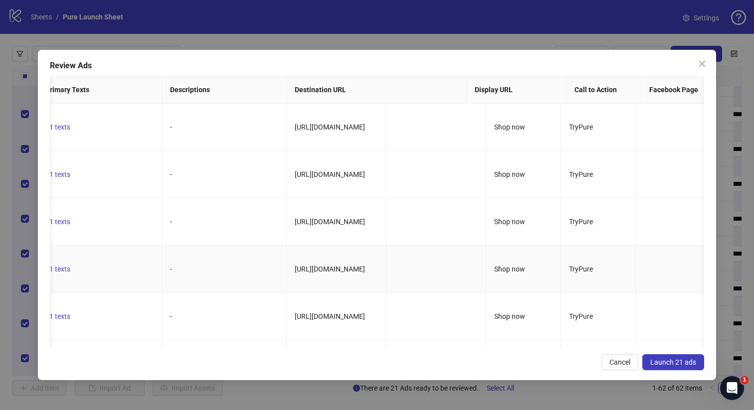
scroll to position [0, 0]
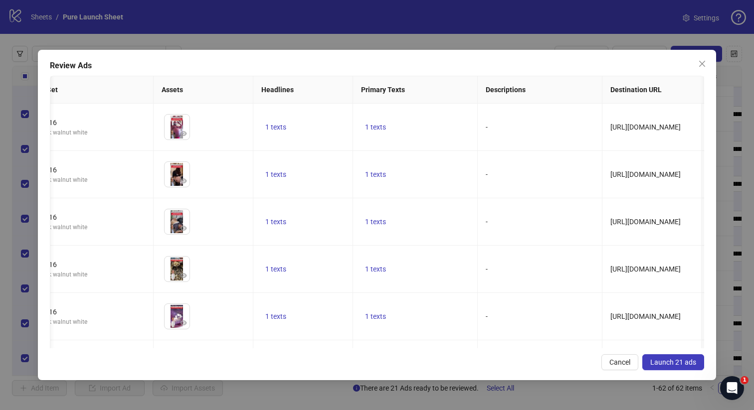
click at [690, 362] on span "Launch 21 ads" at bounding box center [673, 362] width 46 height 8
